Goal: Find contact information: Find contact information

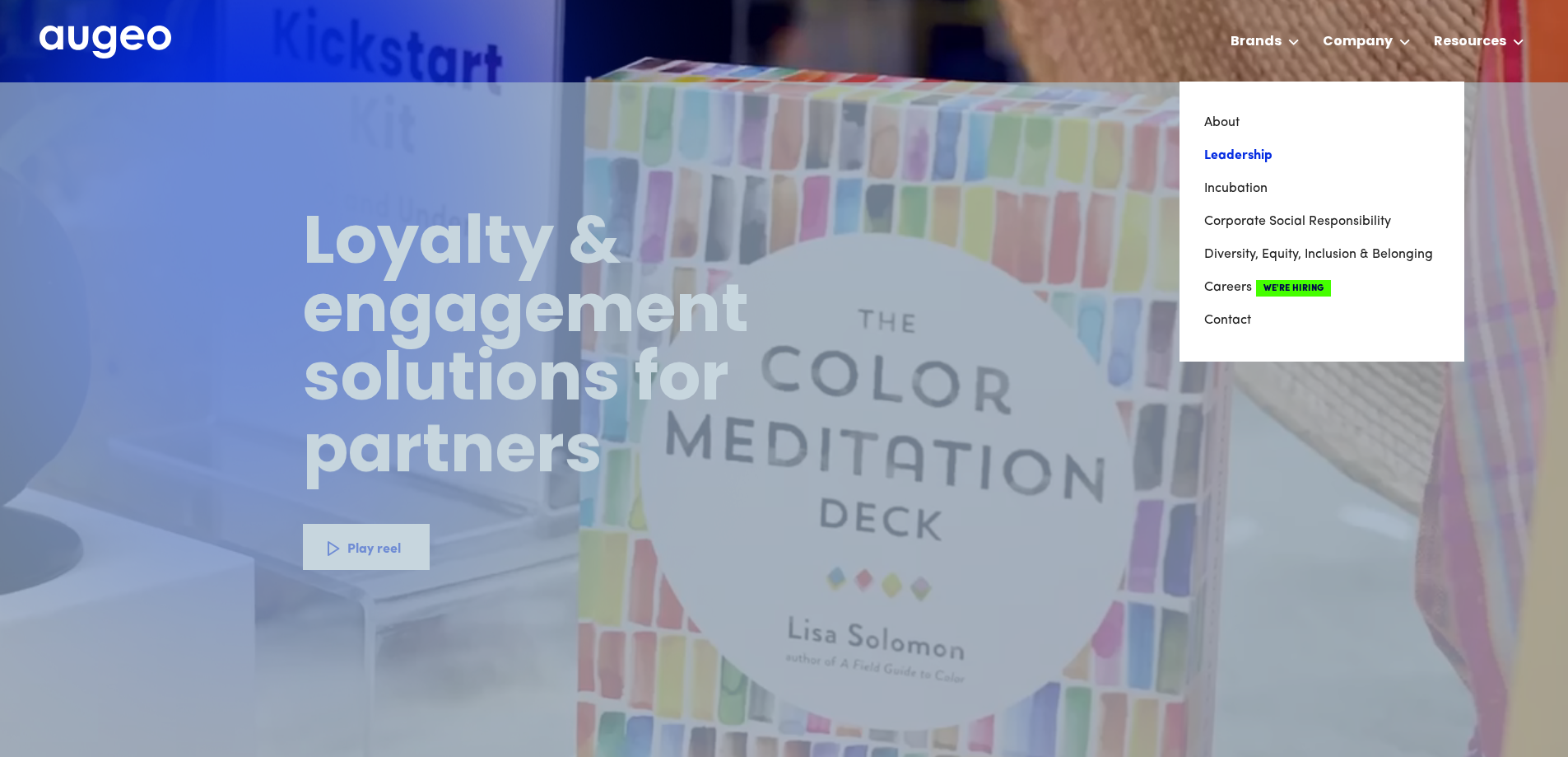
click at [1245, 149] on link "Leadership" at bounding box center [1322, 156] width 236 height 33
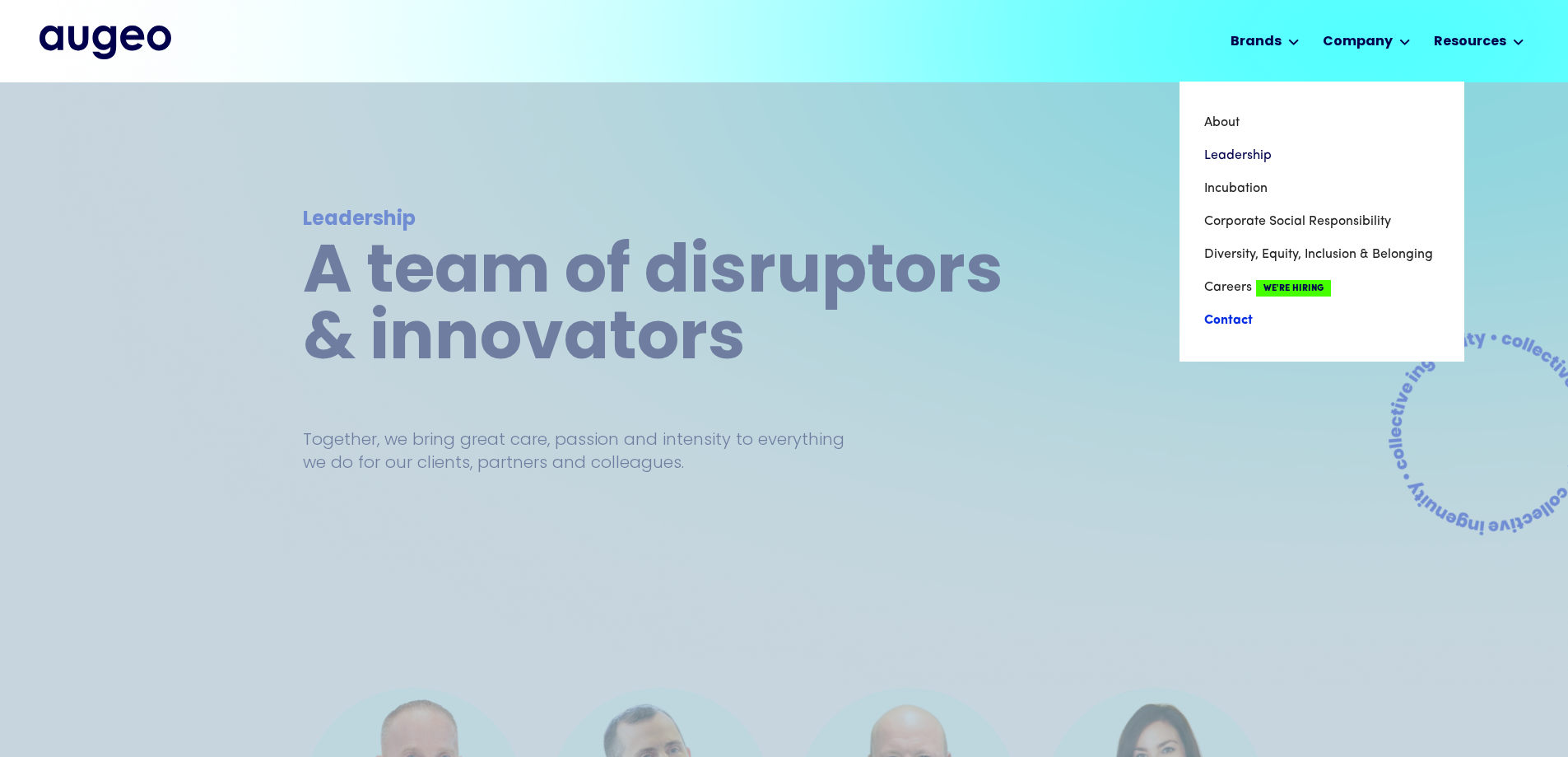
click at [1241, 321] on link "Contact" at bounding box center [1322, 320] width 236 height 33
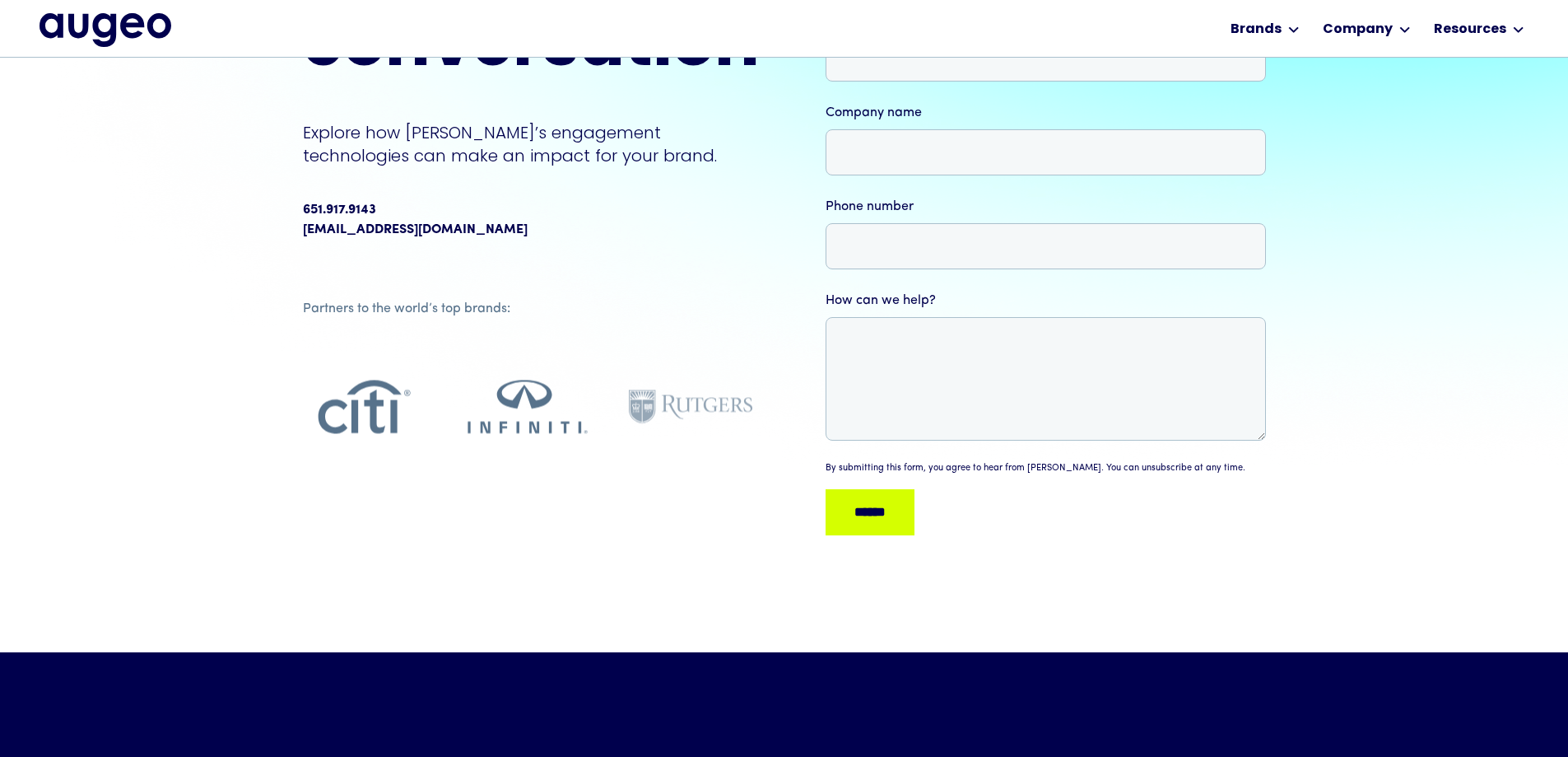
scroll to position [249, 0]
